Goal: Task Accomplishment & Management: Manage account settings

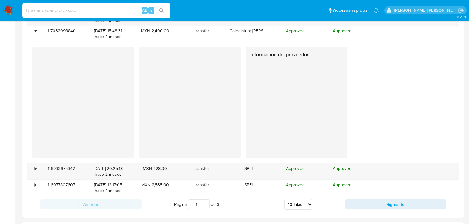
scroll to position [911, 0]
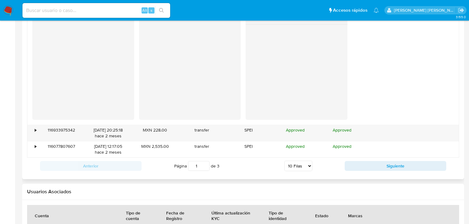
click at [368, 171] on div "Anterior Página 1 de 3 5 Filas 10 Filas 20 Filas 25 Filas 50 Filas 100 Filas Si…" at bounding box center [243, 166] width 432 height 17
click at [352, 166] on button "Siguiente" at bounding box center [396, 166] width 102 height 10
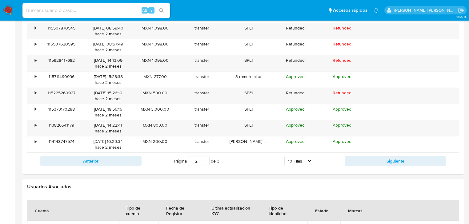
scroll to position [610, 0]
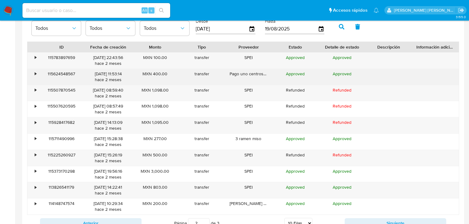
click at [262, 75] on div "Pago uno centros de mesa" at bounding box center [248, 77] width 47 height 16
click at [33, 74] on div "•" at bounding box center [32, 77] width 11 height 16
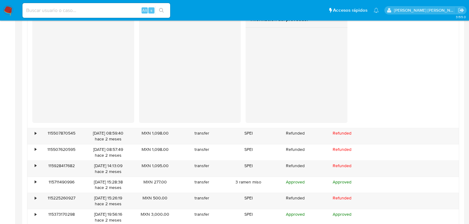
scroll to position [733, 0]
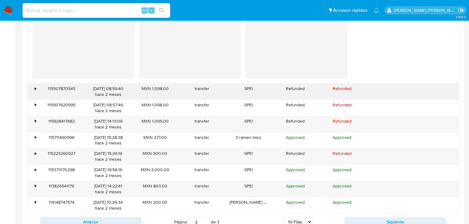
click at [31, 88] on div "•" at bounding box center [32, 92] width 11 height 16
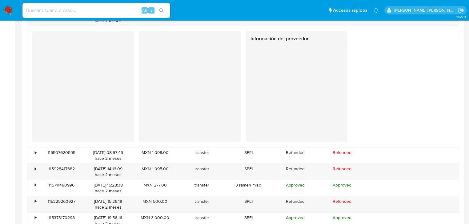
scroll to position [832, 0]
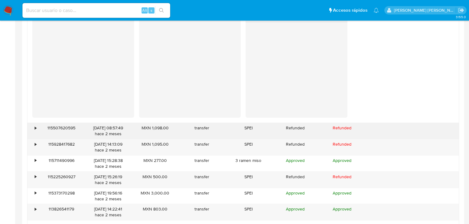
click at [35, 125] on div "•" at bounding box center [36, 128] width 2 height 6
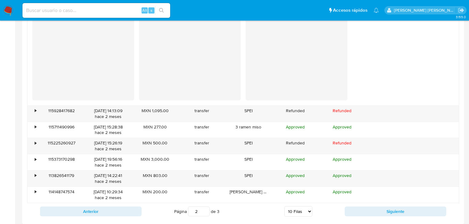
scroll to position [1029, 0]
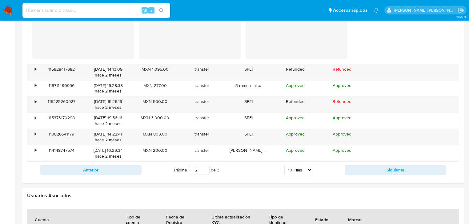
click at [363, 167] on button "Siguiente" at bounding box center [396, 170] width 102 height 10
type input "3"
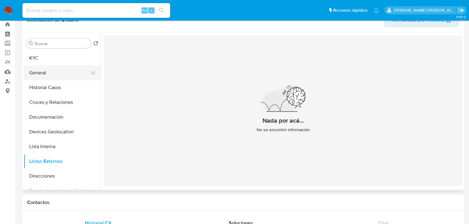
scroll to position [0, 0]
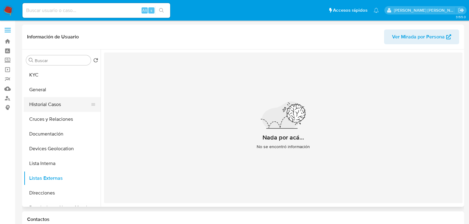
click at [58, 101] on button "Historial Casos" at bounding box center [60, 104] width 72 height 15
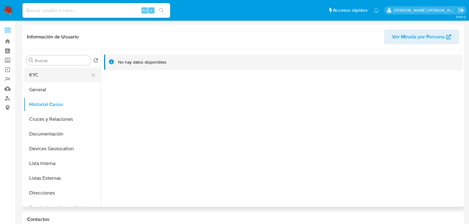
drag, startPoint x: 57, startPoint y: 75, endPoint x: 74, endPoint y: 78, distance: 17.2
click at [57, 75] on button "KYC" at bounding box center [60, 75] width 72 height 15
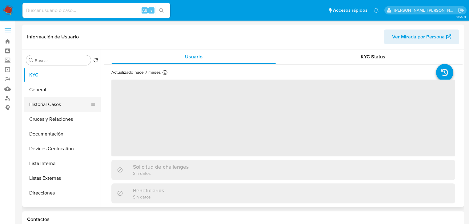
click at [49, 106] on button "Historial Casos" at bounding box center [60, 104] width 72 height 15
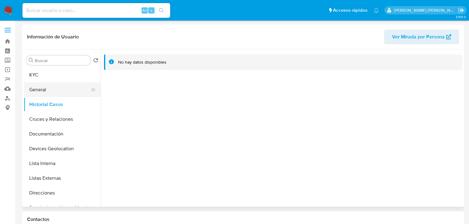
click at [52, 82] on button "General" at bounding box center [60, 89] width 72 height 15
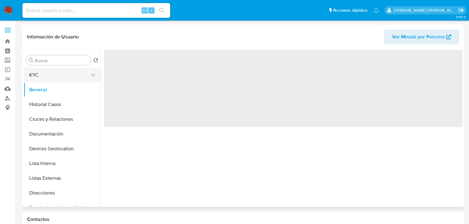
click at [55, 78] on button "KYC" at bounding box center [60, 75] width 72 height 15
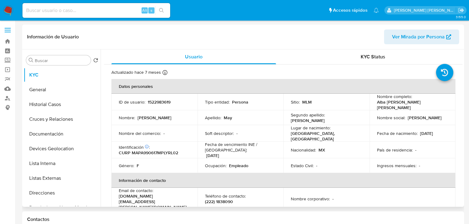
click at [158, 102] on p "1522983619" at bounding box center [159, 102] width 23 height 6
copy p "1522983619"
click at [169, 150] on p "CURP MAPA990617MPLYRL02" at bounding box center [148, 153] width 59 height 6
drag, startPoint x: 453, startPoint y: 132, endPoint x: 321, endPoint y: 133, distance: 132.0
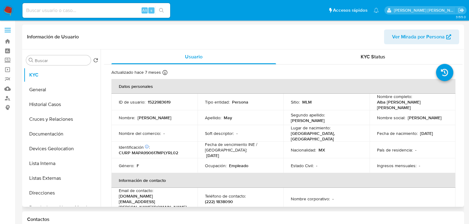
click at [453, 132] on td "Fecha de nacimiento : 17/06/1999" at bounding box center [413, 133] width 86 height 17
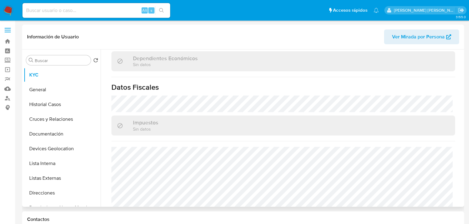
scroll to position [389, 0]
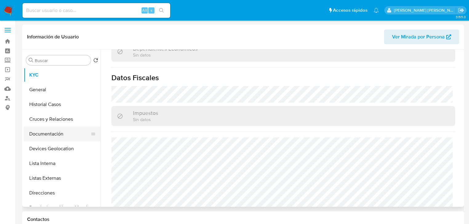
click at [68, 139] on button "Documentación" at bounding box center [60, 134] width 72 height 15
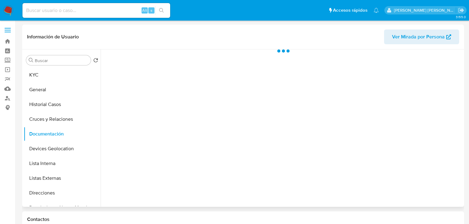
scroll to position [0, 0]
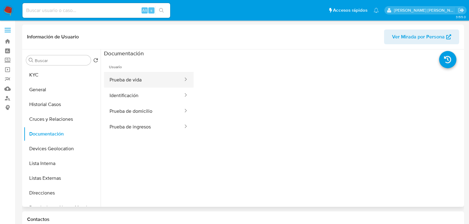
click at [136, 78] on button "Prueba de vida" at bounding box center [144, 80] width 80 height 16
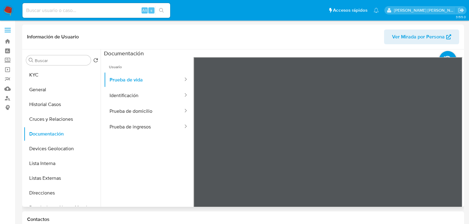
click at [128, 25] on div "Información de Usuario Ver Mirada por Persona" at bounding box center [243, 37] width 442 height 25
click at [51, 15] on div "Alt s" at bounding box center [96, 10] width 148 height 15
click at [51, 11] on input at bounding box center [96, 10] width 148 height 8
paste input "HdtAsdZeJoURcXBA0Z3jxLR0"
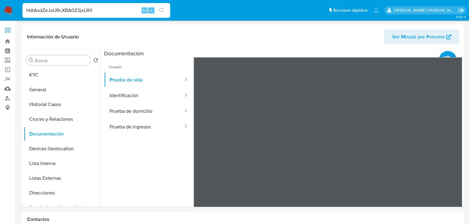
type input "HdtAsdZeJoURcXBA0Z3jxLR0"
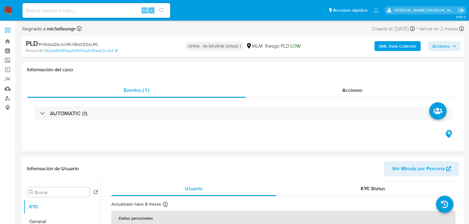
select select "10"
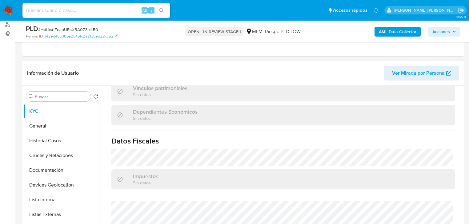
scroll to position [388, 0]
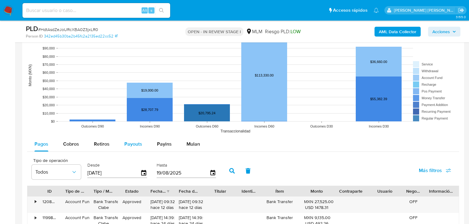
click at [147, 141] on button "Payouts" at bounding box center [133, 144] width 33 height 15
select select "10"
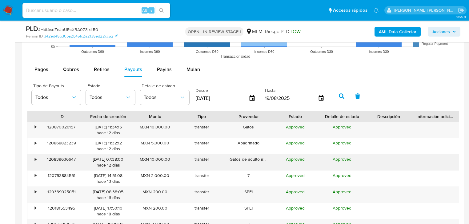
scroll to position [689, 0]
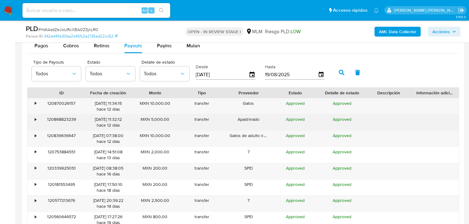
click at [36, 118] on div "•" at bounding box center [32, 122] width 11 height 16
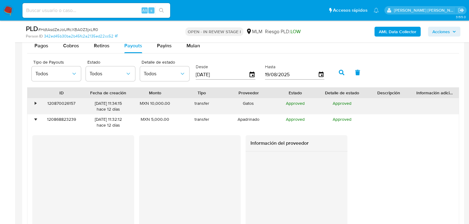
click at [37, 102] on div "•" at bounding box center [32, 106] width 11 height 16
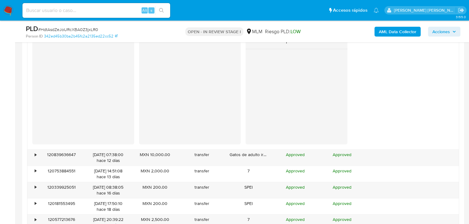
scroll to position [985, 0]
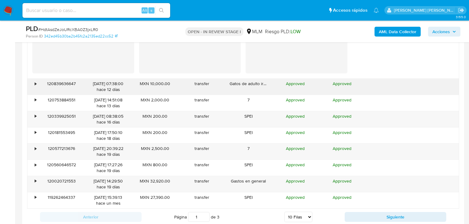
click at [35, 83] on div "•" at bounding box center [36, 84] width 2 height 6
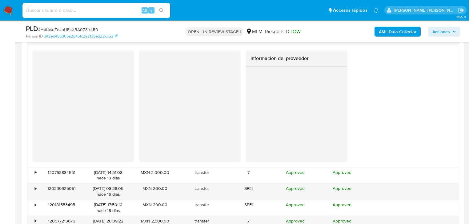
scroll to position [1133, 0]
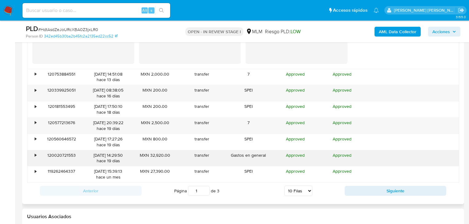
click at [35, 154] on div "•" at bounding box center [36, 156] width 2 height 6
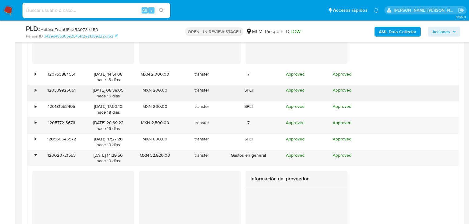
click at [38, 90] on div "• 120339925051 03/08/2025 08:38:05 hace 16 días MXN 200.00 transfer SPEI Approv…" at bounding box center [242, 93] width 431 height 16
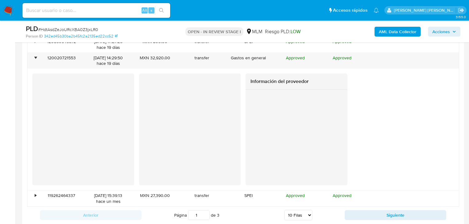
scroll to position [1280, 0]
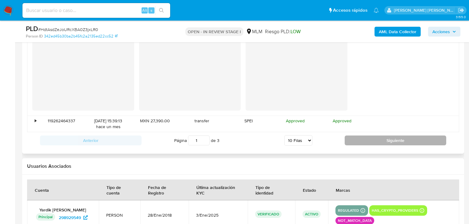
click at [377, 138] on button "Siguiente" at bounding box center [396, 141] width 102 height 10
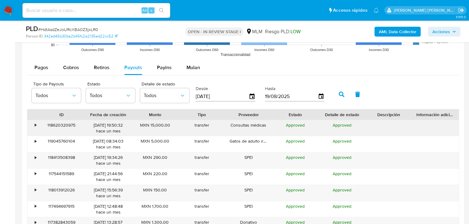
scroll to position [667, 0]
click at [32, 125] on div "•" at bounding box center [32, 129] width 11 height 16
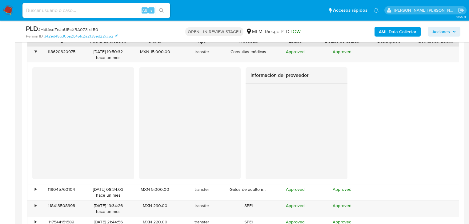
scroll to position [815, 0]
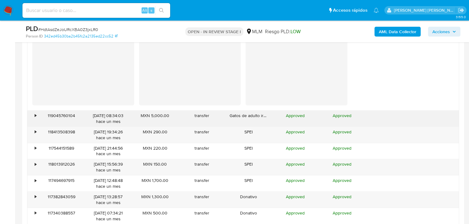
click at [37, 114] on div "•" at bounding box center [32, 119] width 11 height 16
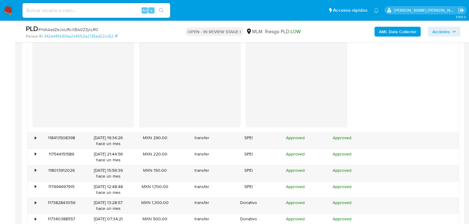
scroll to position [987, 0]
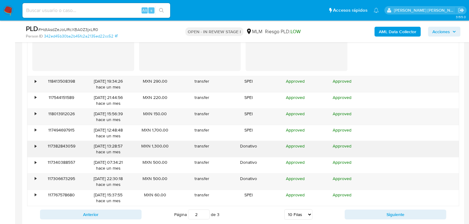
click at [36, 147] on div "•" at bounding box center [36, 146] width 2 height 6
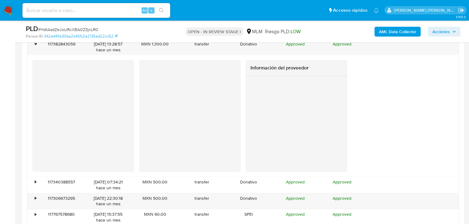
scroll to position [1184, 0]
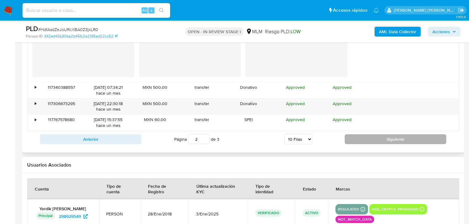
click at [369, 140] on button "Siguiente" at bounding box center [396, 139] width 102 height 10
type input "3"
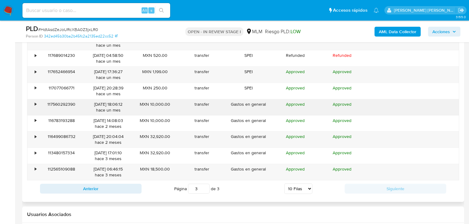
click at [34, 106] on div "•" at bounding box center [32, 107] width 11 height 16
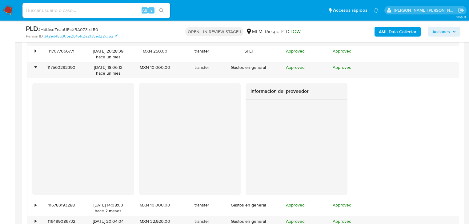
scroll to position [827, 0]
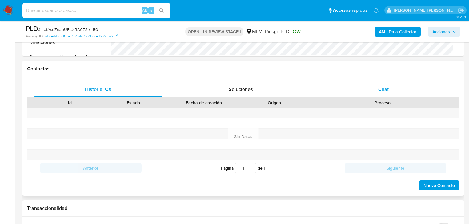
click at [380, 87] on span "Chat" at bounding box center [383, 89] width 10 height 7
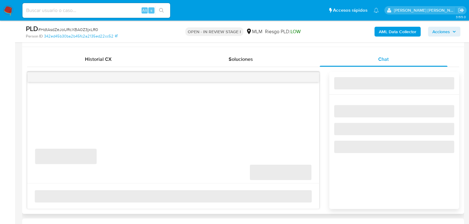
scroll to position [335, 0]
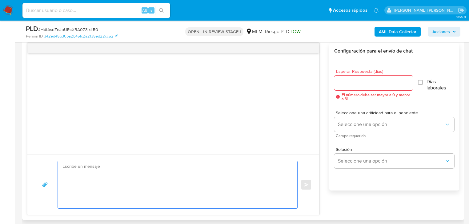
click at [86, 163] on textarea at bounding box center [175, 184] width 227 height 47
paste textarea "Estimado Marco Antonio, Te comunicamos que se ha identificado un cambio en el u…"
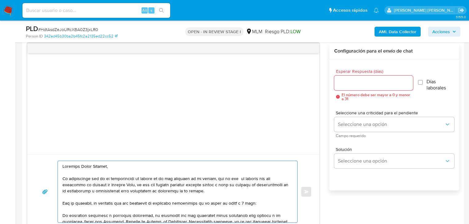
drag, startPoint x: 118, startPoint y: 165, endPoint x: 47, endPoint y: 163, distance: 71.4
click at [47, 163] on div "Enviar" at bounding box center [173, 192] width 277 height 62
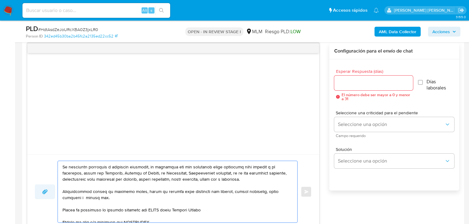
scroll to position [49, 0]
click at [62, 166] on div at bounding box center [176, 192] width 236 height 62
click at [62, 166] on textarea at bounding box center [175, 192] width 227 height 62
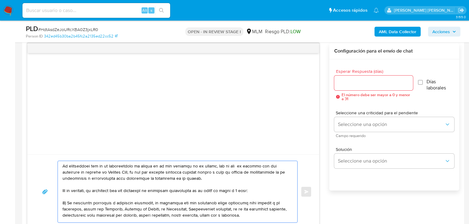
scroll to position [25, 0]
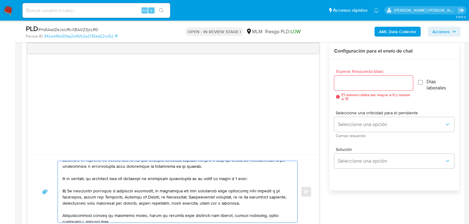
drag, startPoint x: 268, startPoint y: 202, endPoint x: 233, endPoint y: 196, distance: 35.9
click at [233, 196] on textarea at bounding box center [175, 192] width 227 height 62
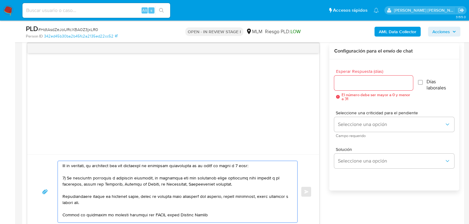
scroll to position [49, 0]
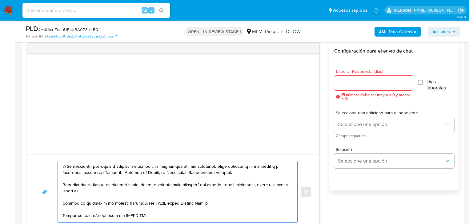
click at [57, 187] on div "Enviar" at bounding box center [173, 192] width 277 height 62
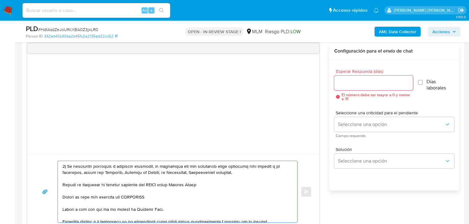
click at [64, 185] on textarea at bounding box center [175, 192] width 227 height 62
click at [163, 183] on textarea at bounding box center [175, 192] width 227 height 62
click at [63, 198] on textarea at bounding box center [175, 192] width 227 height 62
click at [145, 198] on textarea at bounding box center [175, 192] width 227 height 62
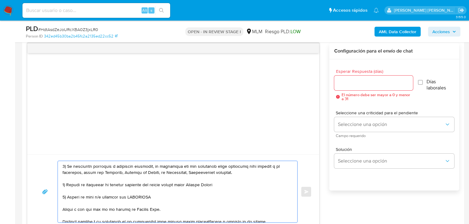
click at [145, 198] on textarea at bounding box center [175, 192] width 227 height 62
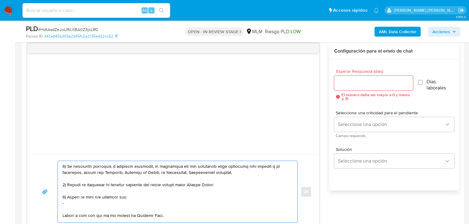
paste textarea "name: Francisco Cabrera Valiente || alias:"
drag, startPoint x: 77, startPoint y: 203, endPoint x: 65, endPoint y: 202, distance: 12.1
click at [65, 202] on textarea at bounding box center [175, 192] width 227 height 62
drag, startPoint x: 128, startPoint y: 202, endPoint x: 113, endPoint y: 202, distance: 15.4
click at [113, 202] on textarea at bounding box center [175, 192] width 227 height 62
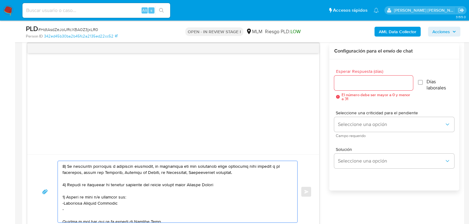
paste textarea "name: Alba Melissa May Perez || alias:"
drag, startPoint x: 77, startPoint y: 210, endPoint x: 66, endPoint y: 210, distance: 11.1
click at [66, 210] on textarea at bounding box center [175, 192] width 227 height 62
drag, startPoint x: 117, startPoint y: 209, endPoint x: 108, endPoint y: 209, distance: 8.6
click at [108, 209] on textarea at bounding box center [175, 192] width 227 height 62
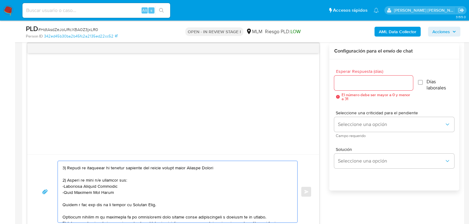
scroll to position [74, 0]
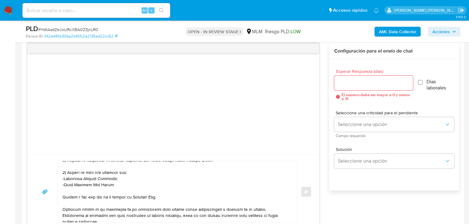
drag, startPoint x: 62, startPoint y: 197, endPoint x: 165, endPoint y: 194, distance: 103.1
click at [165, 194] on div at bounding box center [176, 192] width 236 height 62
drag, startPoint x: 158, startPoint y: 198, endPoint x: 59, endPoint y: 195, distance: 98.8
click at [59, 195] on div at bounding box center [176, 192] width 236 height 62
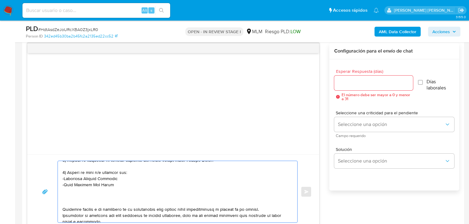
click at [103, 185] on textarea at bounding box center [175, 192] width 227 height 62
drag, startPoint x: 71, startPoint y: 200, endPoint x: 66, endPoint y: 194, distance: 7.2
click at [66, 194] on textarea at bounding box center [175, 192] width 227 height 62
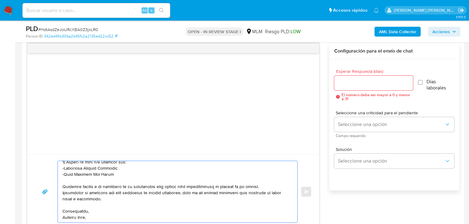
drag, startPoint x: 81, startPoint y: 216, endPoint x: 69, endPoint y: 212, distance: 12.9
click at [69, 213] on textarea at bounding box center [175, 192] width 227 height 62
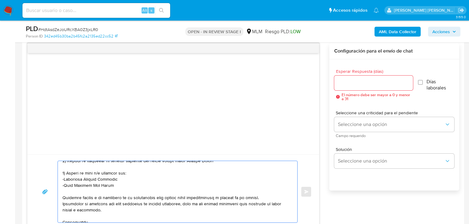
scroll to position [84, 0]
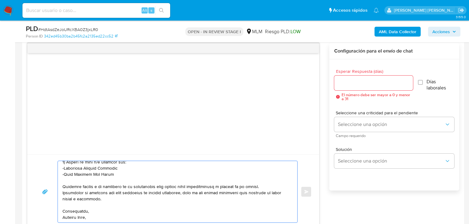
click at [120, 176] on textarea at bounding box center [175, 192] width 227 height 62
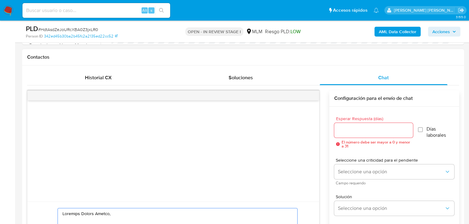
scroll to position [271, 0]
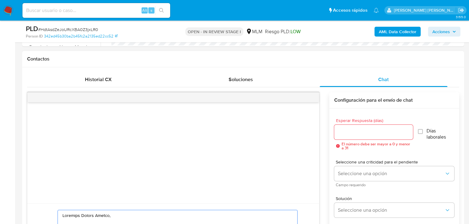
type textarea "Estimado Yardik Ulises, Te comunicamos que se ha identificado un cambio en el u…"
click at [351, 136] on input "Esperar Respuesta (días)" at bounding box center [373, 132] width 79 height 8
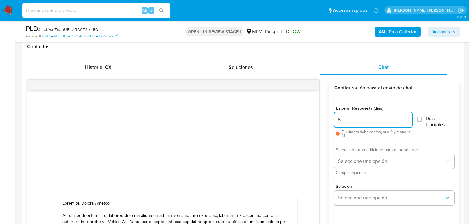
scroll to position [295, 0]
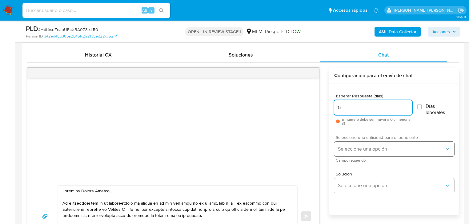
type input "5"
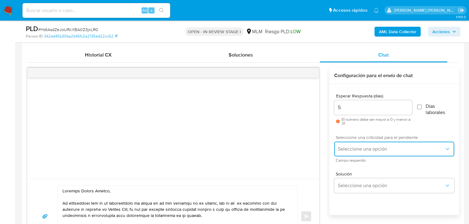
click at [355, 148] on span "Seleccione una opción" at bounding box center [391, 149] width 106 height 6
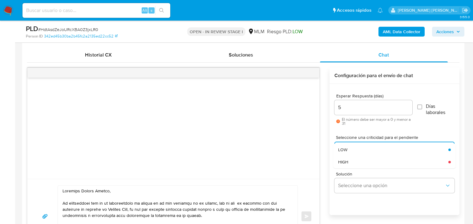
click at [352, 163] on div "HIGH" at bounding box center [393, 162] width 110 height 12
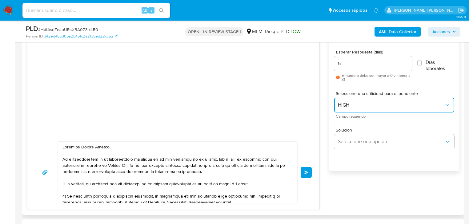
scroll to position [345, 0]
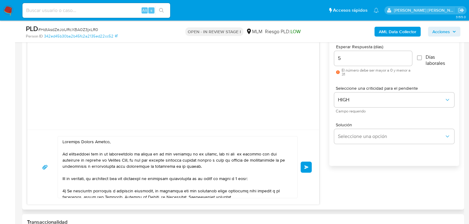
click at [308, 167] on span "Enviar" at bounding box center [306, 168] width 4 height 4
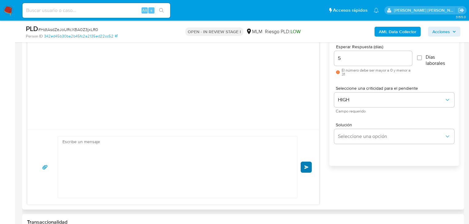
scroll to position [102, 0]
